Goal: Check status: Check status

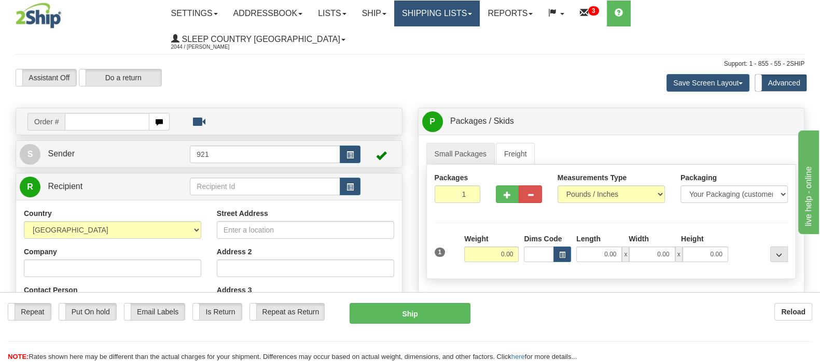
click at [466, 17] on link "Shipping lists" at bounding box center [437, 14] width 86 height 26
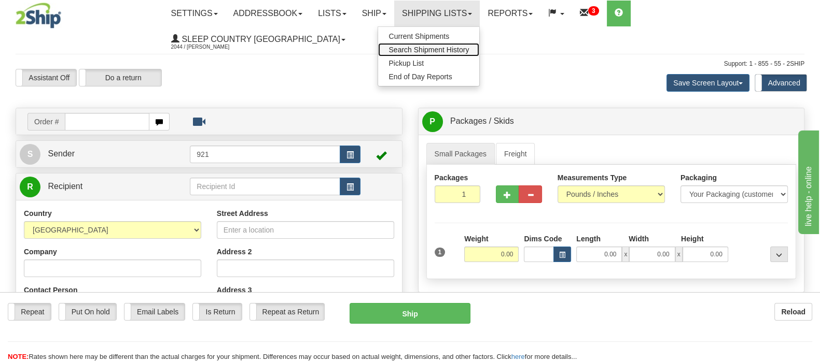
click at [469, 49] on span "Search Shipment History" at bounding box center [428, 50] width 80 height 8
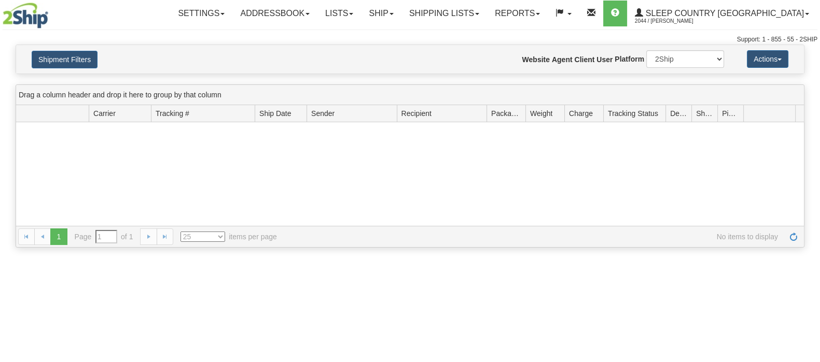
type input "From [DATE] To [DATE]"
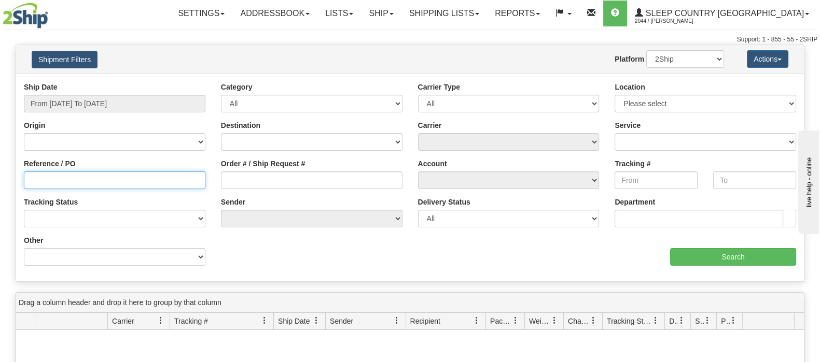
click at [68, 178] on input "Reference / PO" at bounding box center [114, 181] width 181 height 18
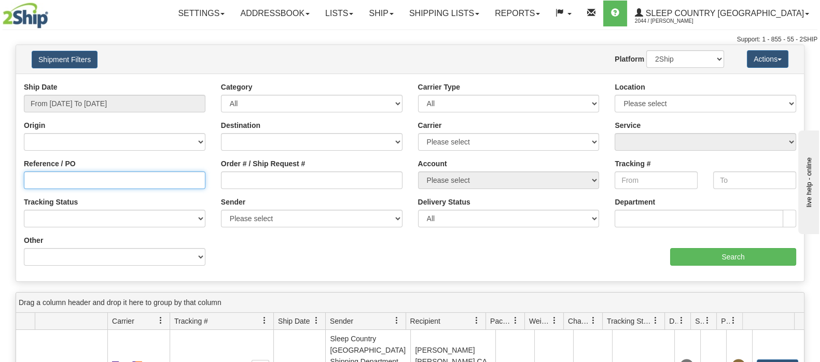
paste input "9002I144431"
type input "9002I144431"
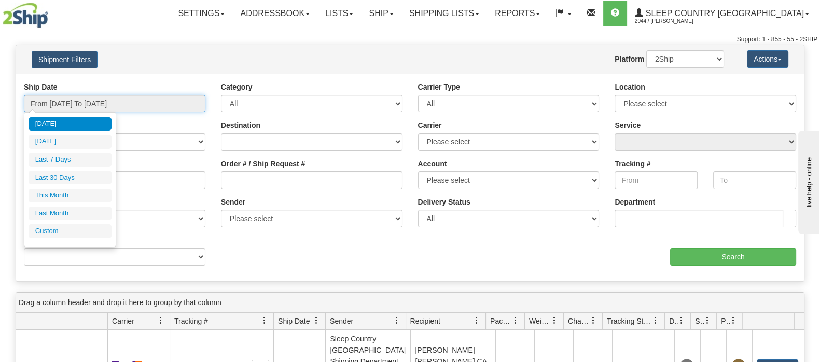
click at [93, 96] on input "From [DATE] To [DATE]" at bounding box center [114, 104] width 181 height 18
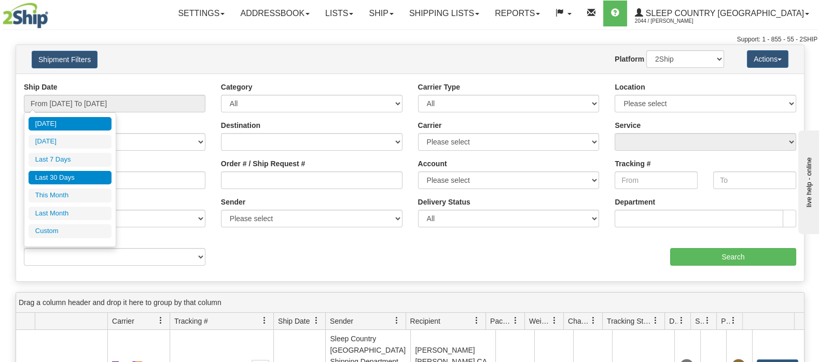
click at [60, 172] on li "Last 30 Days" at bounding box center [70, 178] width 83 height 14
type input "From [DATE] To [DATE]"
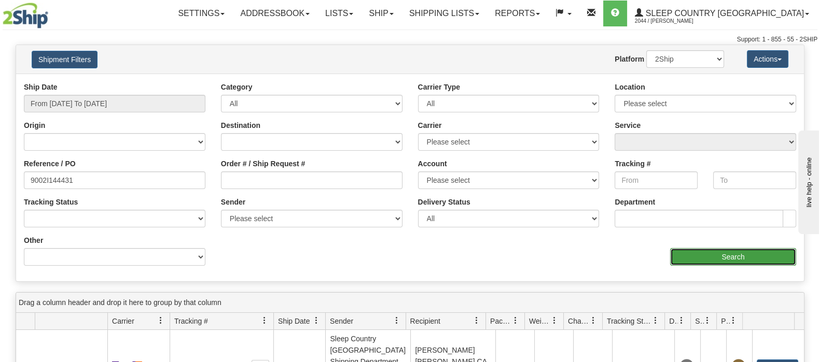
click at [698, 254] on input "Search" at bounding box center [733, 257] width 126 height 18
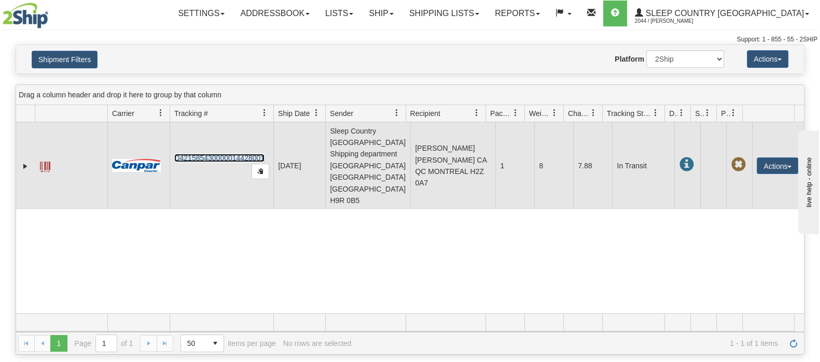
click at [202, 154] on link "D421585430000014428001" at bounding box center [219, 158] width 90 height 8
